Goal: Find specific page/section: Find specific page/section

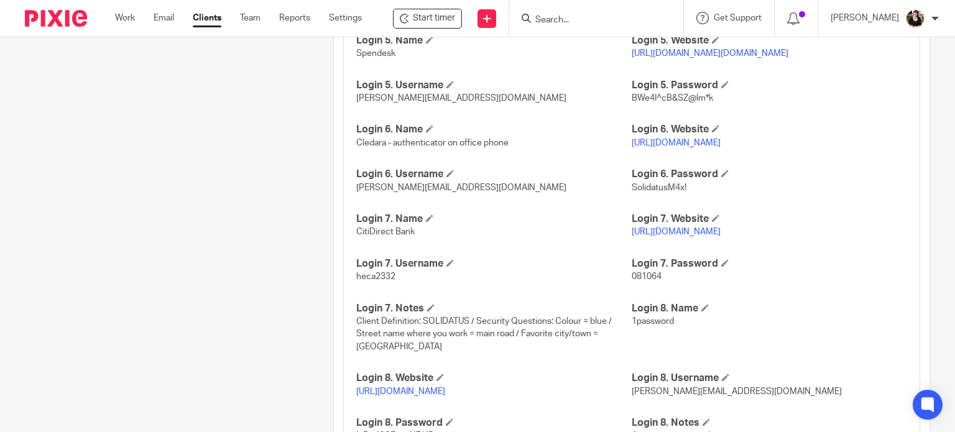
scroll to position [1732, 0]
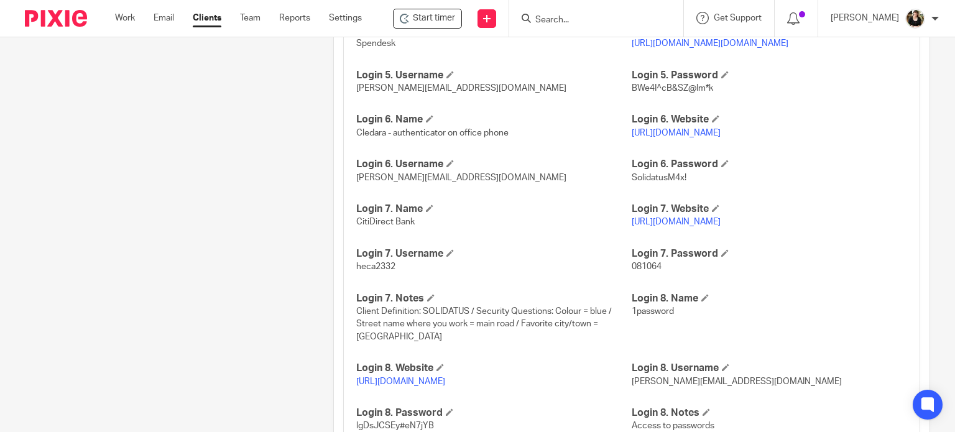
click at [692, 226] on link "https://www.citidirect.com/login/" at bounding box center [675, 222] width 89 height 9
click at [392, 271] on span "heca2332" at bounding box center [375, 266] width 39 height 9
click at [360, 271] on span "heca2332" at bounding box center [375, 266] width 39 height 9
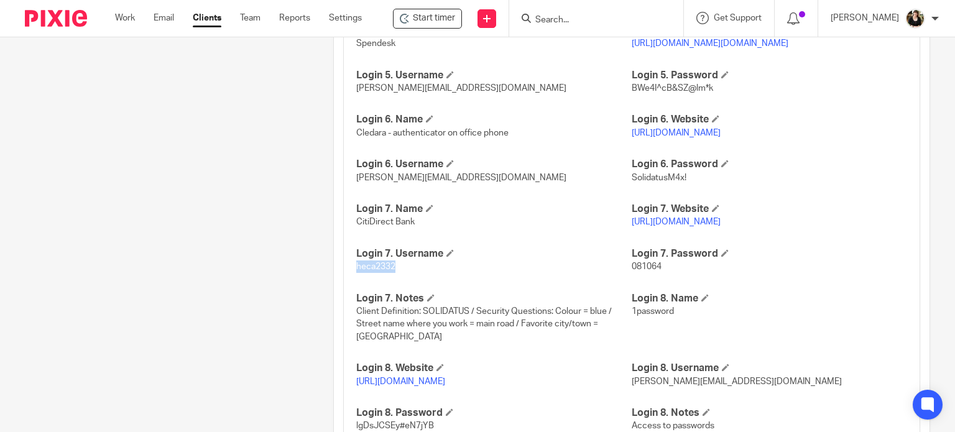
copy span "heca2332"
click at [556, 12] on form at bounding box center [600, 19] width 132 height 16
click at [543, 16] on input "Search" at bounding box center [590, 20] width 112 height 11
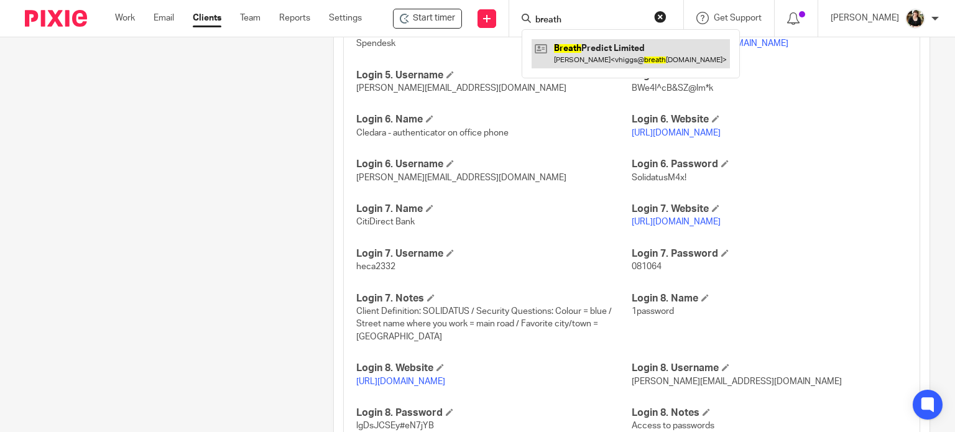
type input "breath"
click at [604, 45] on link at bounding box center [630, 53] width 198 height 29
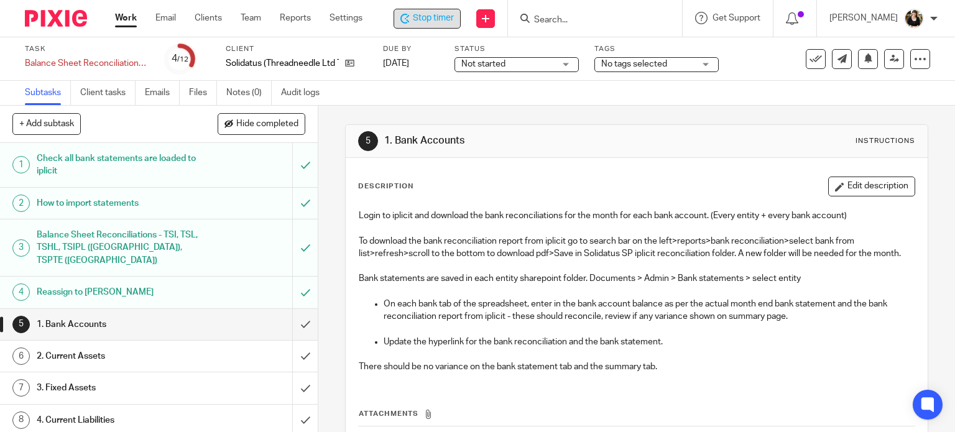
click at [417, 24] on span "Stop timer" at bounding box center [433, 18] width 41 height 13
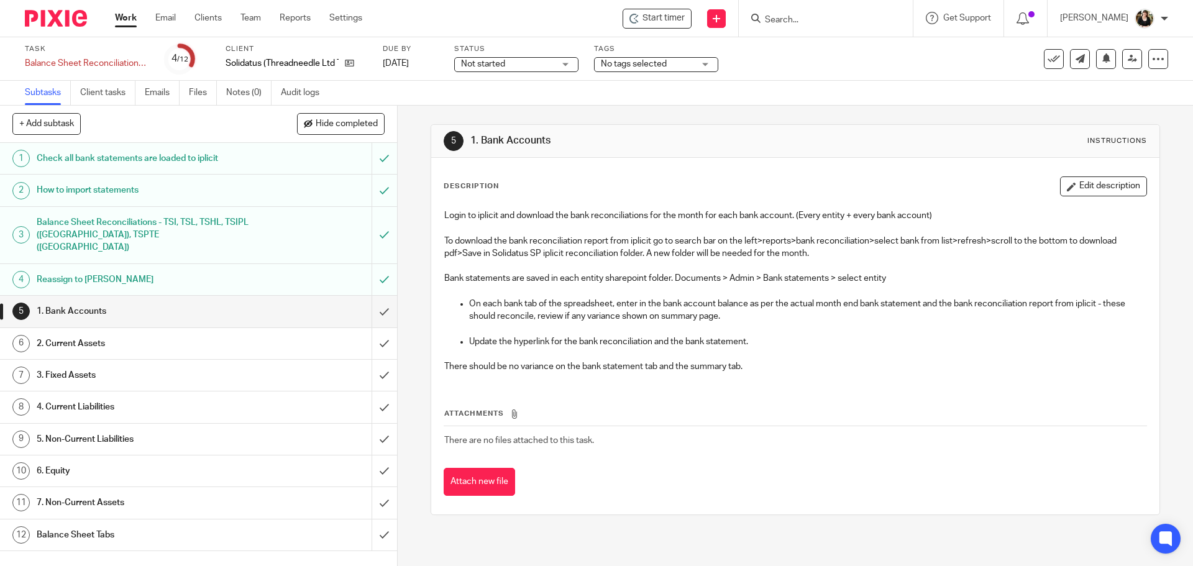
click at [828, 24] on input "Search" at bounding box center [820, 20] width 112 height 11
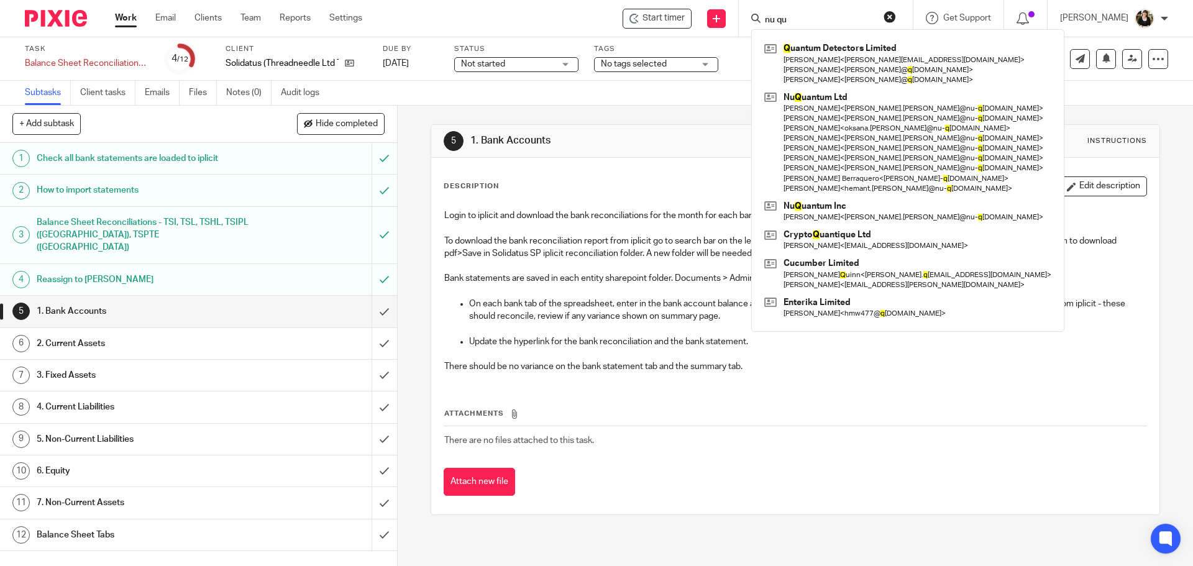
type input "nu qu"
click button "submit" at bounding box center [0, 0] width 0 height 0
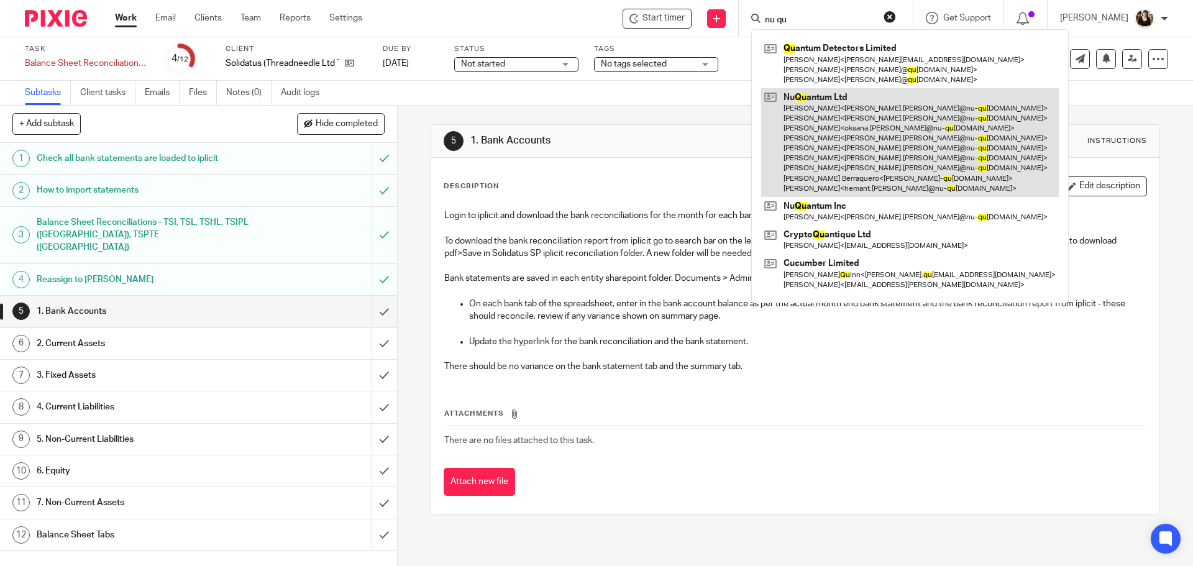
click at [818, 130] on link at bounding box center [910, 142] width 298 height 109
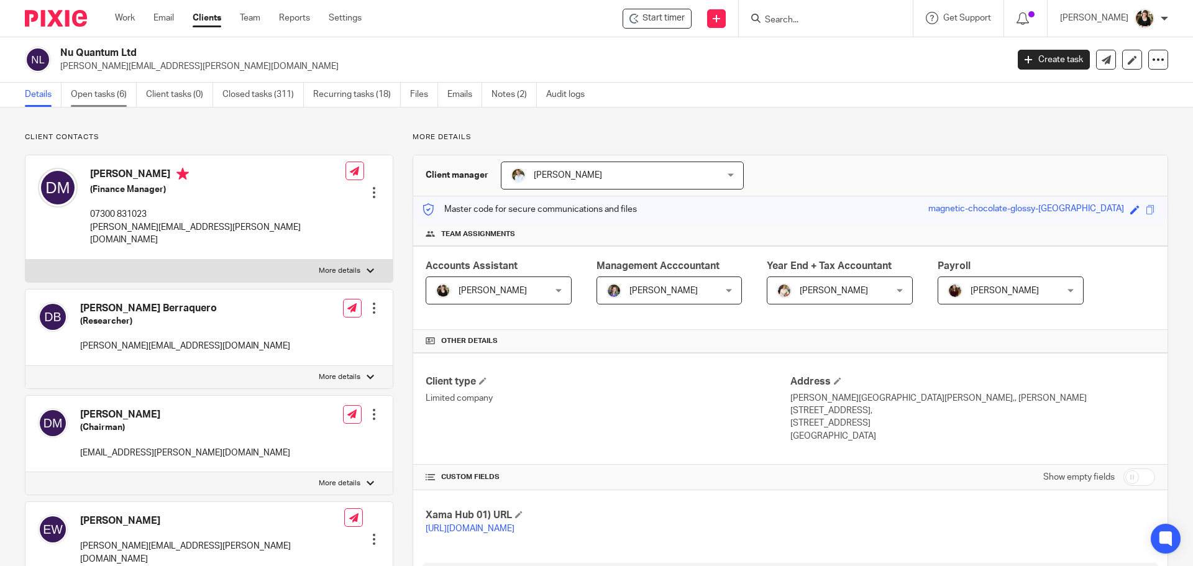
click at [103, 88] on link "Open tasks (6)" at bounding box center [104, 95] width 66 height 24
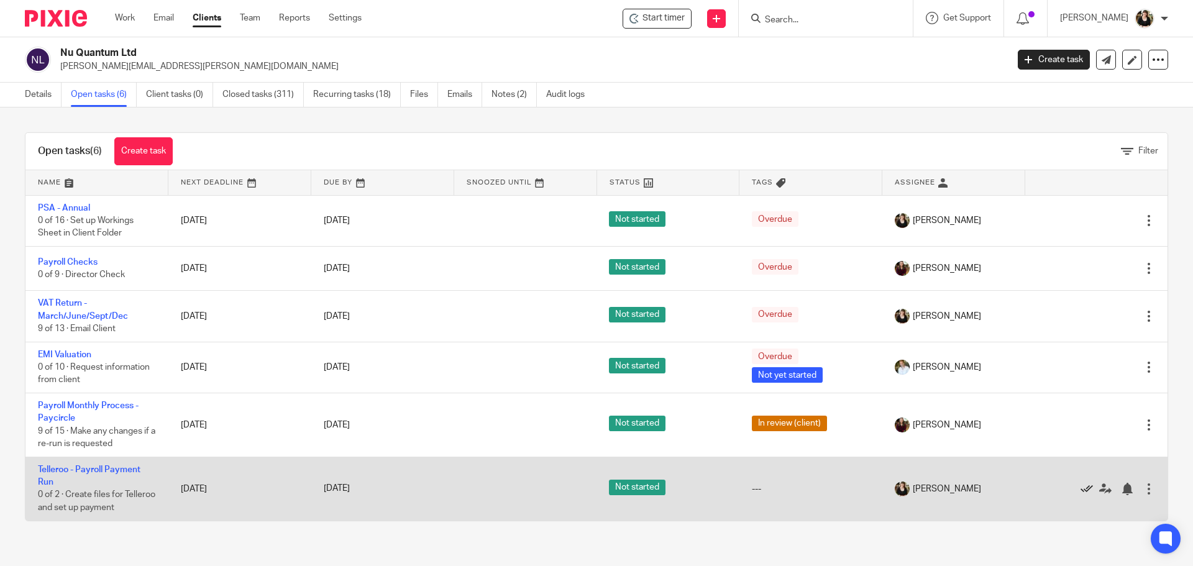
click at [1081, 491] on icon at bounding box center [1087, 489] width 12 height 12
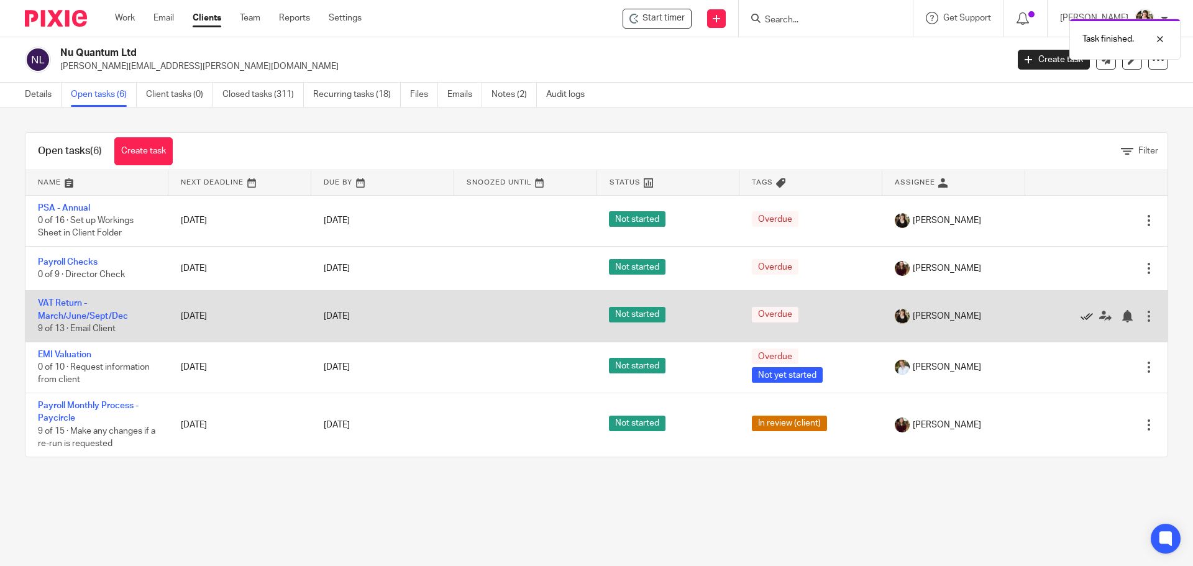
click at [1081, 316] on icon at bounding box center [1087, 316] width 12 height 12
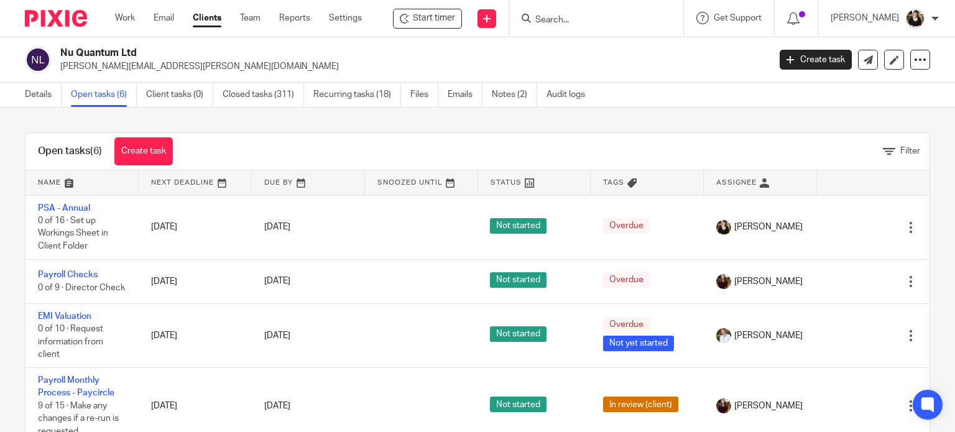
click at [572, 23] on input "Search" at bounding box center [590, 20] width 112 height 11
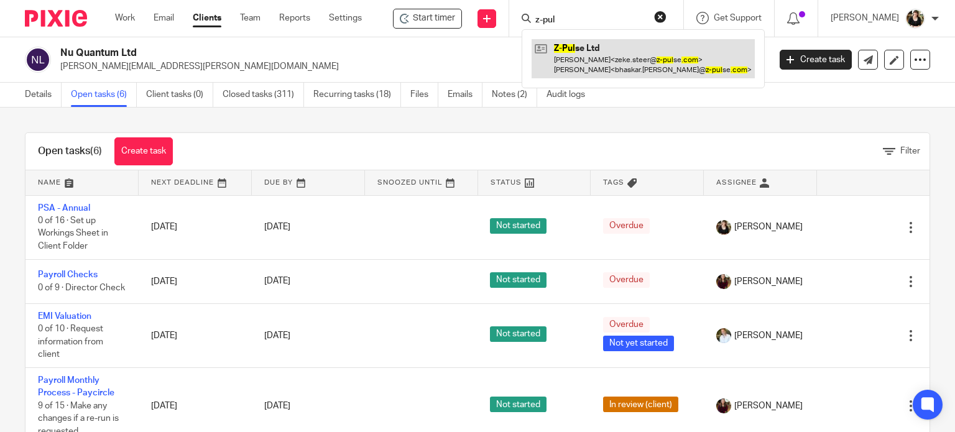
type input "z-pul"
click at [583, 44] on link at bounding box center [642, 58] width 223 height 39
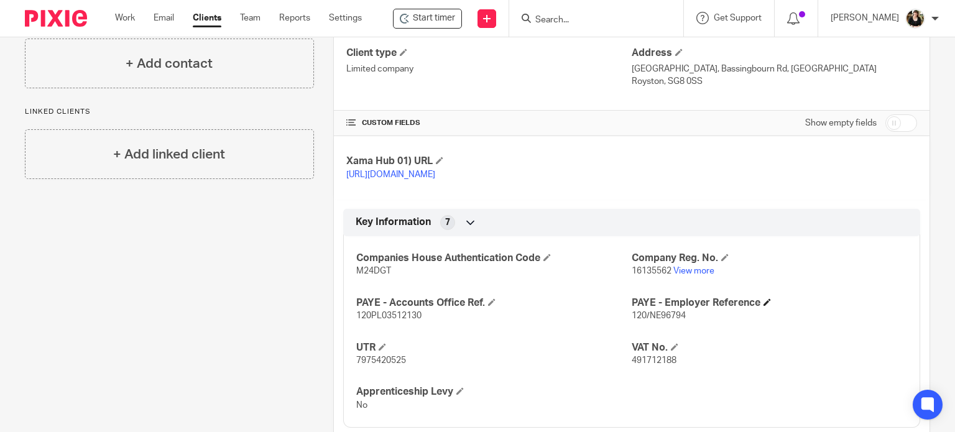
scroll to position [435, 0]
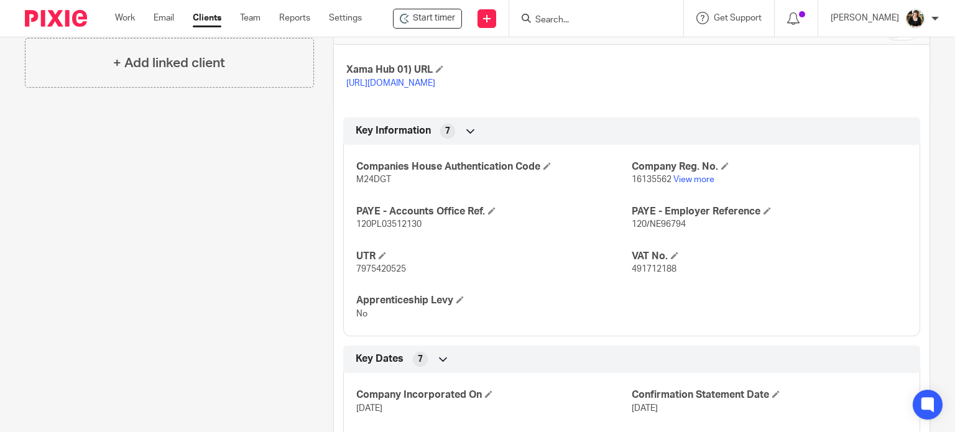
click at [636, 273] on span "491712188" at bounding box center [653, 269] width 45 height 9
copy span "491712188"
click at [804, 250] on div "Companies House Authentication Code M24DGT Company Reg. No. 16135562 View more …" at bounding box center [631, 235] width 577 height 201
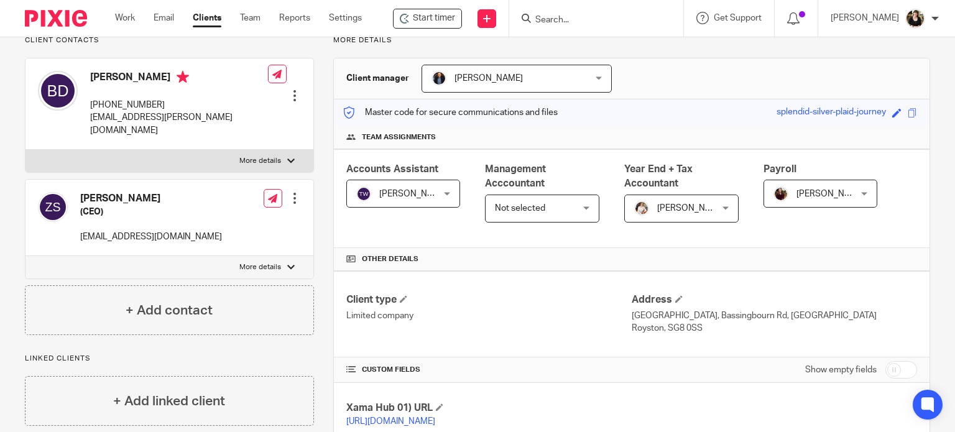
scroll to position [0, 0]
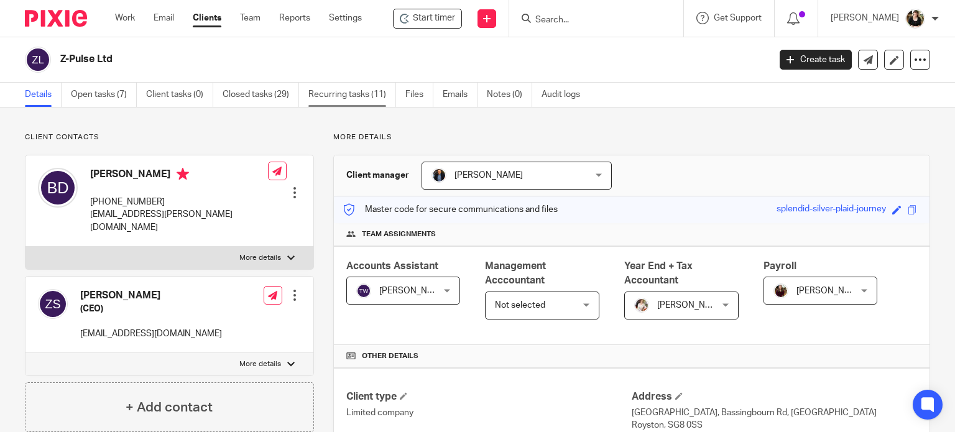
click at [341, 92] on link "Recurring tasks (11)" at bounding box center [352, 95] width 88 height 24
click at [562, 17] on input "Search" at bounding box center [590, 20] width 112 height 11
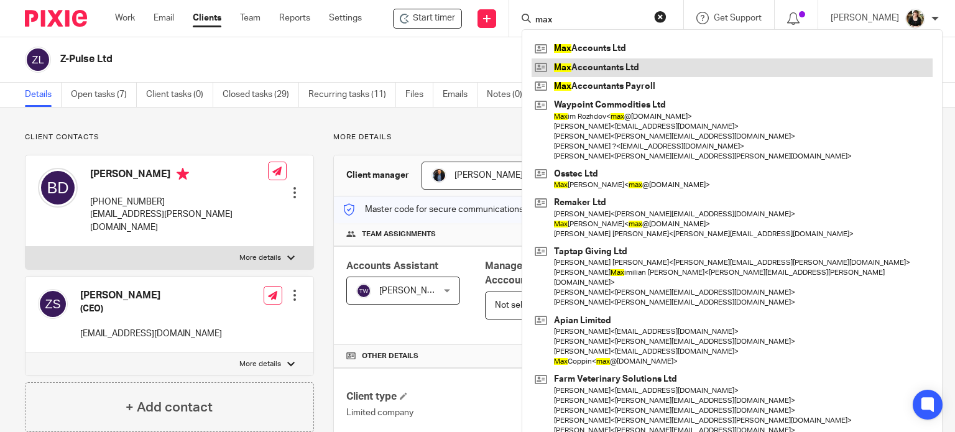
type input "max"
click at [590, 63] on link at bounding box center [731, 67] width 401 height 19
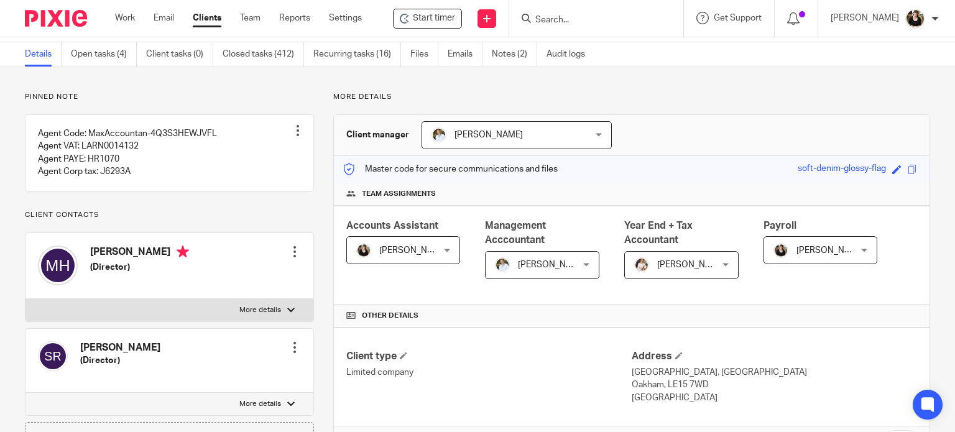
scroll to position [62, 0]
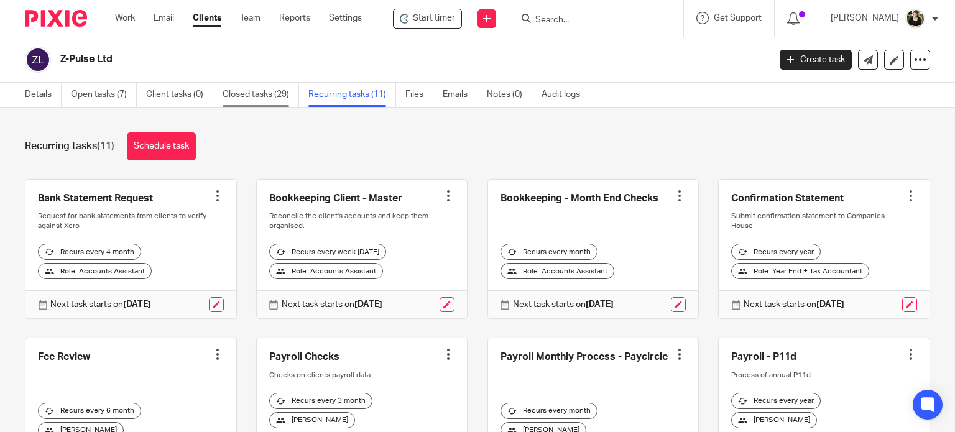
click at [268, 99] on link "Closed tasks (29)" at bounding box center [260, 95] width 76 height 24
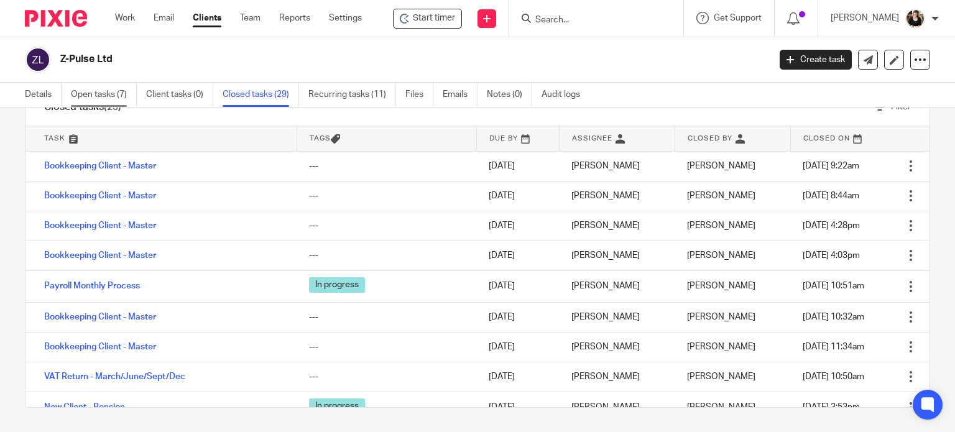
click at [96, 97] on link "Open tasks (7)" at bounding box center [104, 95] width 66 height 24
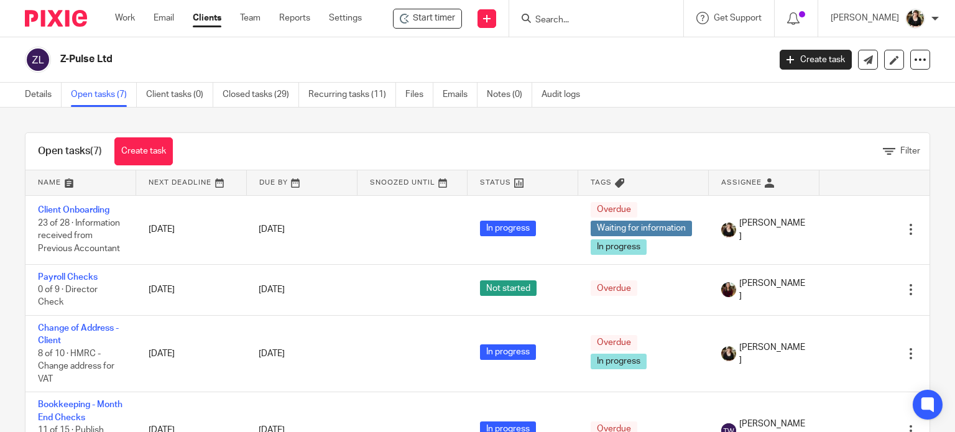
click at [538, 21] on input "Search" at bounding box center [590, 20] width 112 height 11
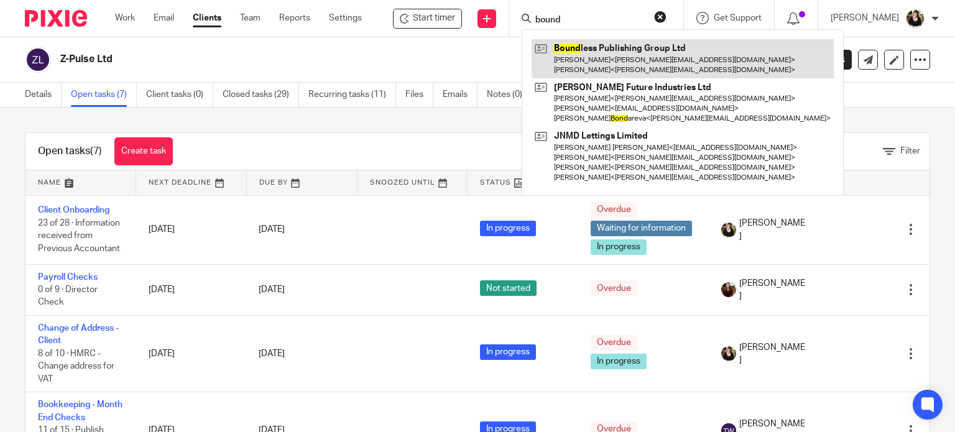
type input "bound"
click at [582, 60] on link at bounding box center [682, 58] width 302 height 39
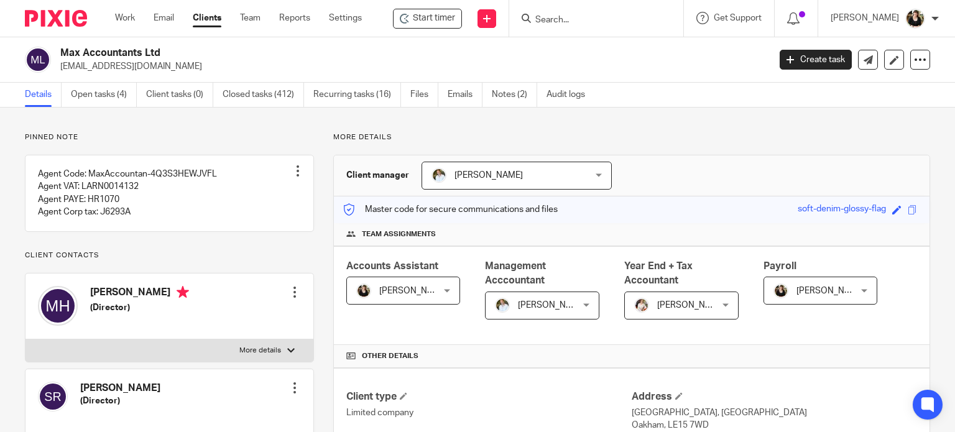
scroll to position [62, 0]
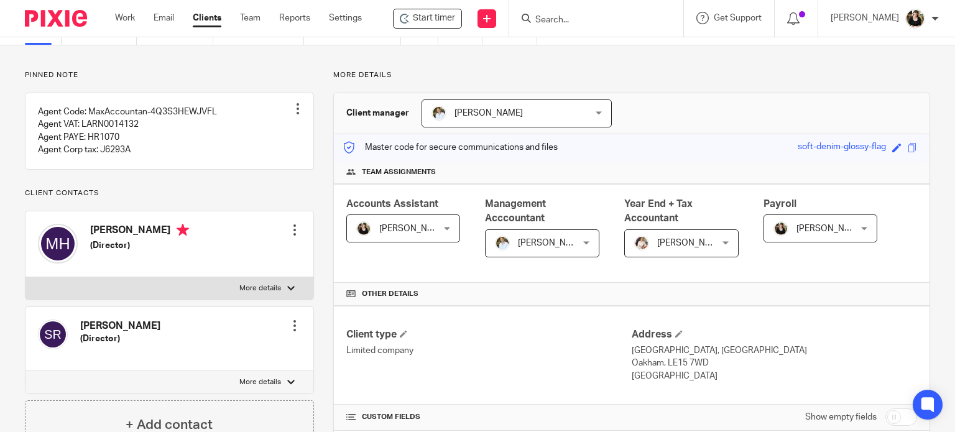
click at [567, 26] on div at bounding box center [596, 18] width 174 height 37
click at [567, 22] on input "Search" at bounding box center [590, 20] width 112 height 11
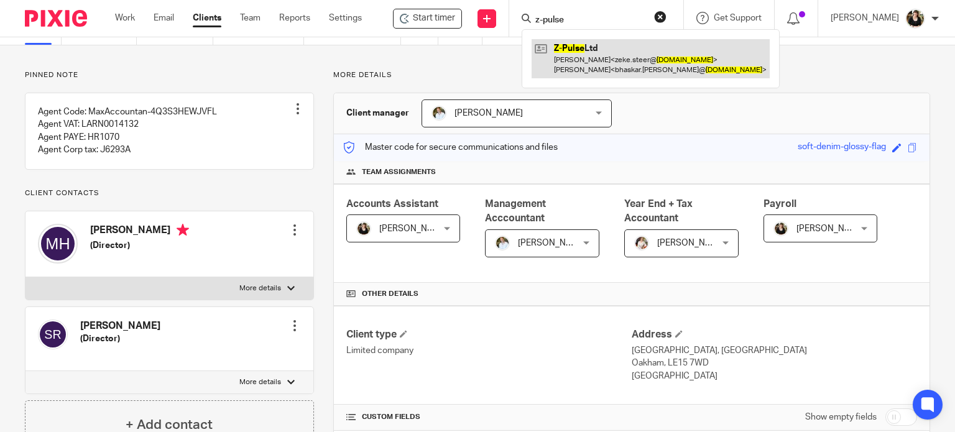
type input "z-pulse"
click at [592, 59] on link at bounding box center [650, 58] width 238 height 39
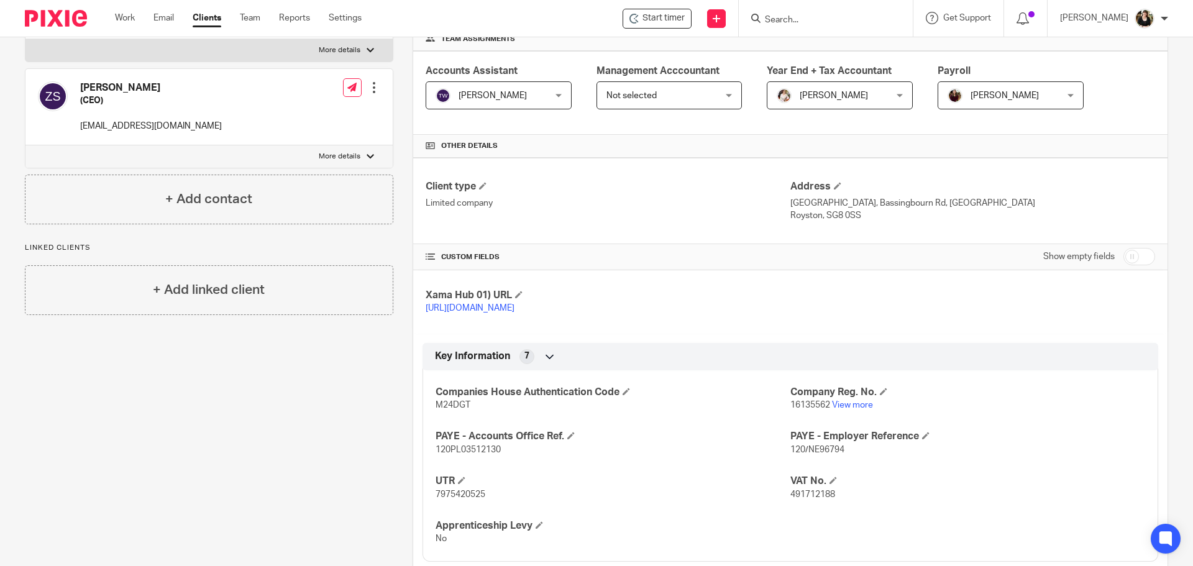
scroll to position [435, 0]
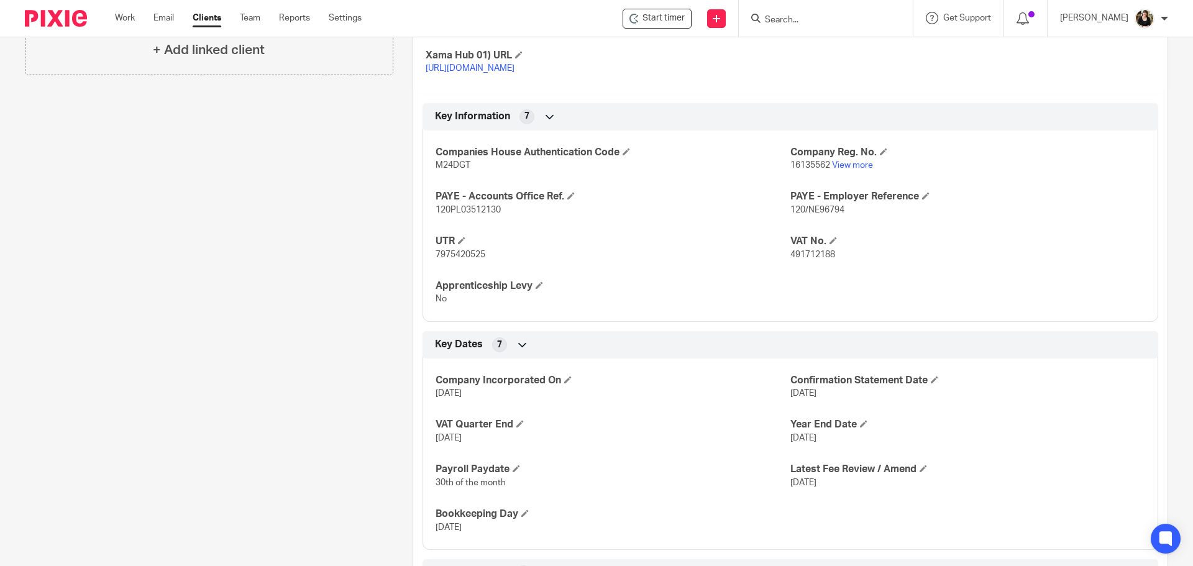
click at [823, 259] on span "491712188" at bounding box center [812, 254] width 45 height 9
copy span "491712188"
